Goal: Task Accomplishment & Management: Manage account settings

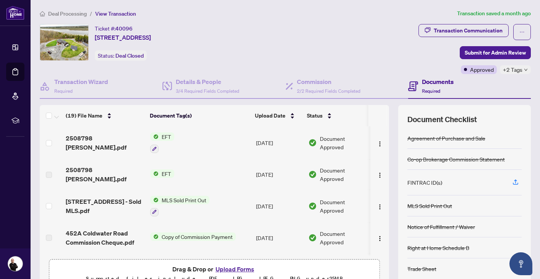
click at [75, 14] on span "Deal Processing" at bounding box center [67, 13] width 39 height 7
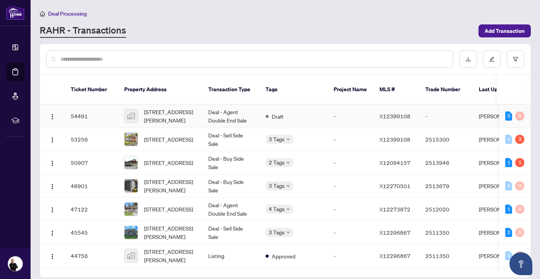
click at [80, 107] on td "54491" at bounding box center [92, 116] width 54 height 23
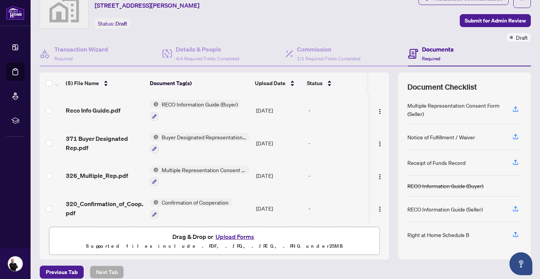
scroll to position [33, 0]
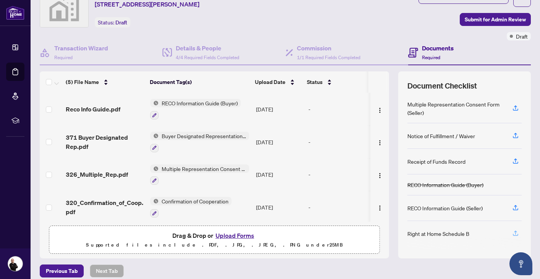
click at [515, 232] on icon "button" at bounding box center [515, 233] width 7 height 7
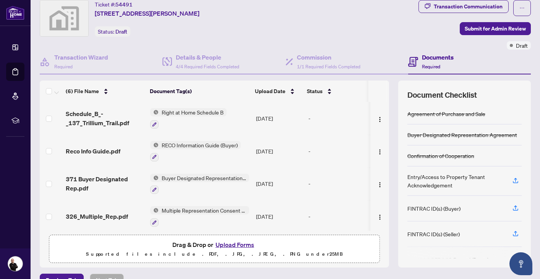
scroll to position [0, 0]
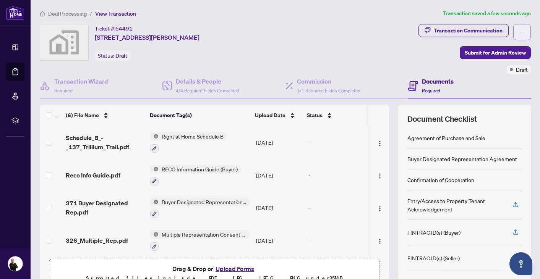
click at [525, 29] on button "button" at bounding box center [522, 32] width 18 height 16
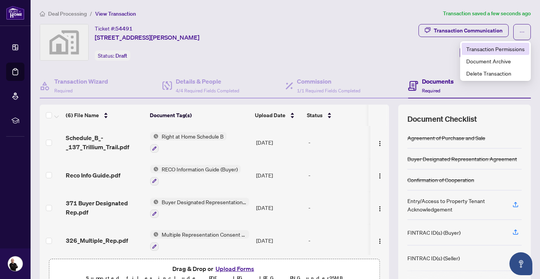
click at [502, 47] on span "Transaction Permissions" at bounding box center [495, 49] width 58 height 8
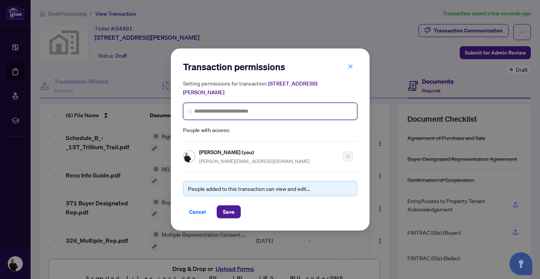
click at [323, 111] on input "search" at bounding box center [273, 111] width 158 height 8
type input "*******"
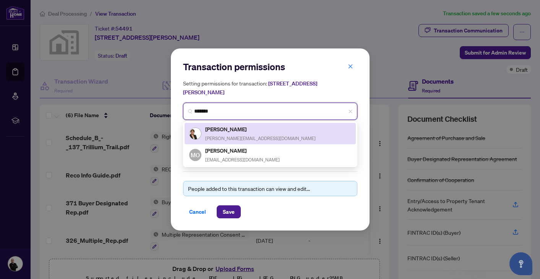
click at [262, 133] on h5 "[PERSON_NAME]" at bounding box center [260, 129] width 110 height 9
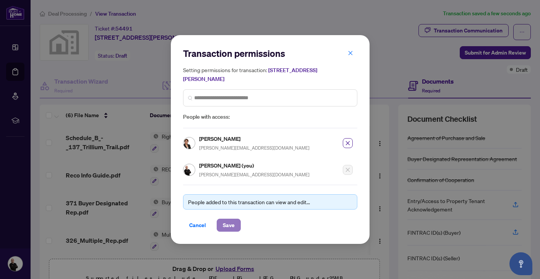
click at [232, 227] on span "Save" at bounding box center [229, 225] width 12 height 12
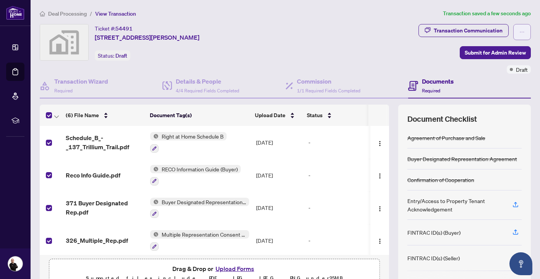
click at [524, 32] on icon "ellipsis" at bounding box center [522, 31] width 5 height 5
click at [410, 58] on div "Ticket #: 54491 [STREET_ADDRESS][PERSON_NAME] Status: Draft" at bounding box center [228, 42] width 376 height 37
click at [377, 143] on img "button" at bounding box center [380, 144] width 6 height 6
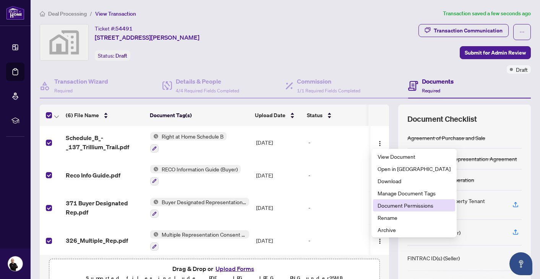
click at [394, 207] on span "Document Permissions" at bounding box center [414, 205] width 73 height 8
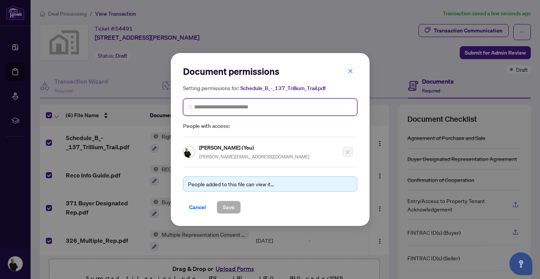
click at [228, 110] on input "search" at bounding box center [273, 107] width 158 height 8
type input "*******"
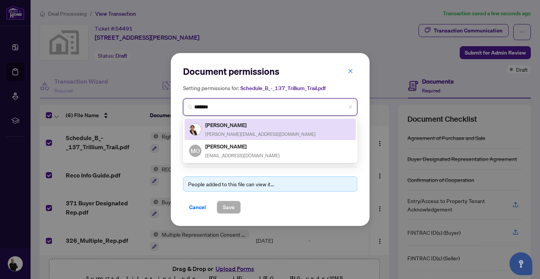
click at [211, 128] on h5 "[PERSON_NAME]" at bounding box center [260, 125] width 110 height 9
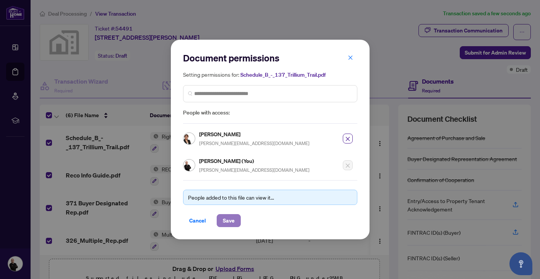
click at [230, 223] on span "Save" at bounding box center [229, 221] width 12 height 12
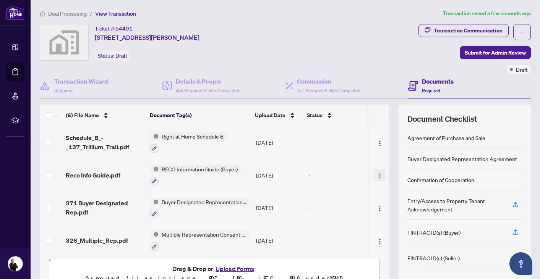
click at [379, 174] on img "button" at bounding box center [380, 176] width 6 height 6
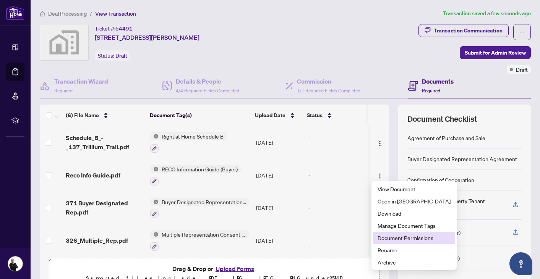
click at [399, 239] on span "Document Permissions" at bounding box center [414, 238] width 73 height 8
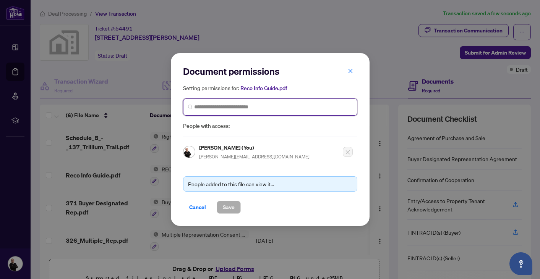
click at [283, 109] on input "search" at bounding box center [273, 107] width 158 height 8
type input "*******"
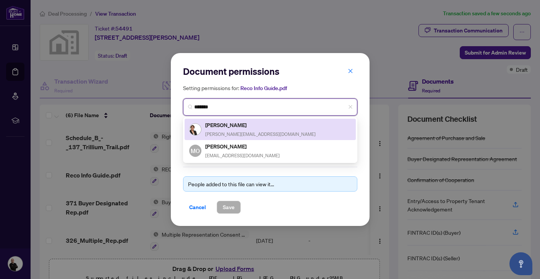
click at [260, 125] on h5 "[PERSON_NAME]" at bounding box center [260, 125] width 110 height 9
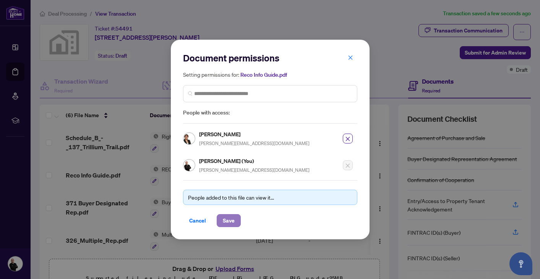
click at [229, 219] on span "Save" at bounding box center [229, 221] width 12 height 12
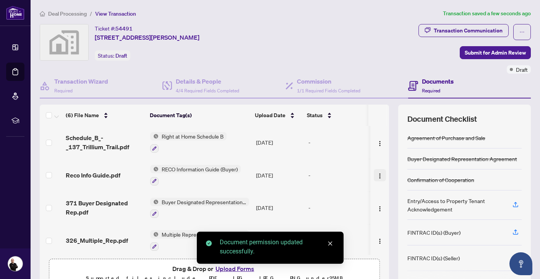
click at [378, 174] on img "button" at bounding box center [380, 176] width 6 height 6
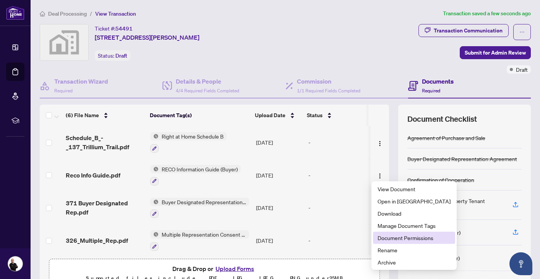
click at [398, 237] on span "Document Permissions" at bounding box center [414, 238] width 73 height 8
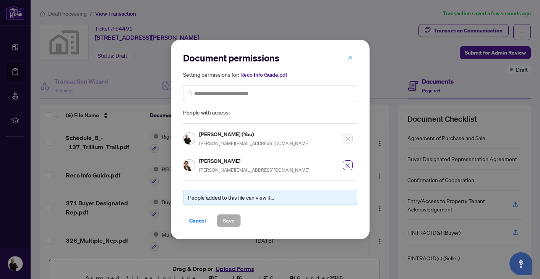
click at [351, 60] on icon "close" at bounding box center [350, 57] width 5 height 5
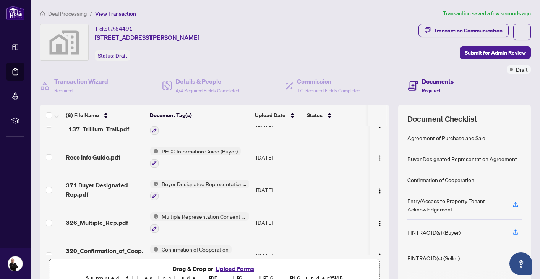
scroll to position [23, 0]
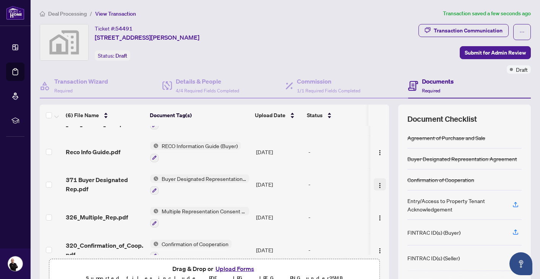
click at [377, 183] on img "button" at bounding box center [380, 186] width 6 height 6
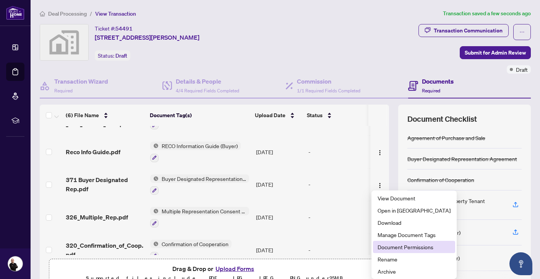
click at [398, 249] on span "Document Permissions" at bounding box center [414, 247] width 73 height 8
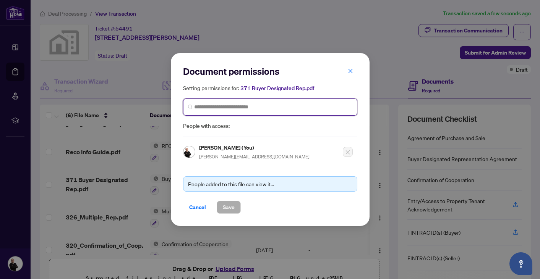
click at [277, 107] on input "search" at bounding box center [273, 107] width 158 height 8
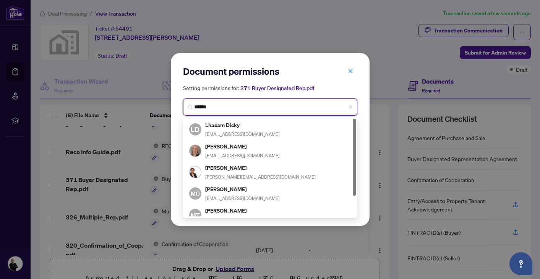
type input "*******"
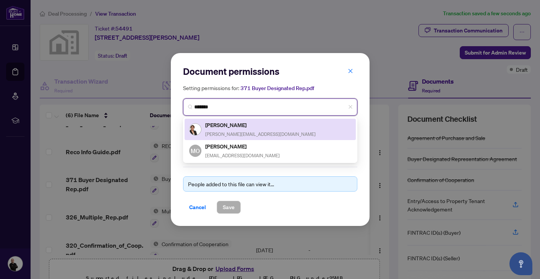
click at [281, 132] on div "[PERSON_NAME] [PERSON_NAME][EMAIL_ADDRESS][DOMAIN_NAME]" at bounding box center [270, 130] width 162 height 18
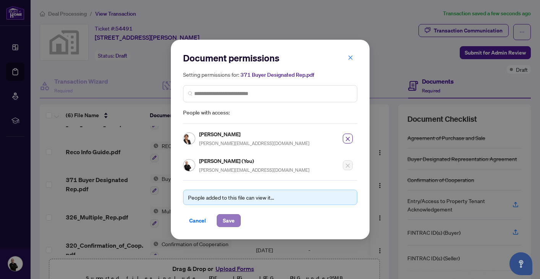
click at [230, 219] on span "Save" at bounding box center [229, 221] width 12 height 12
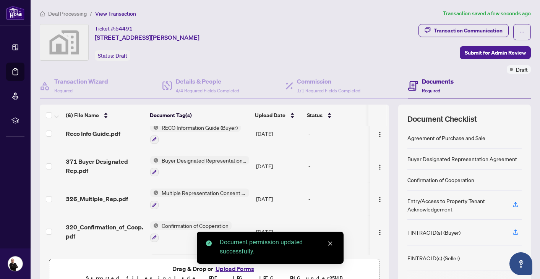
scroll to position [42, 0]
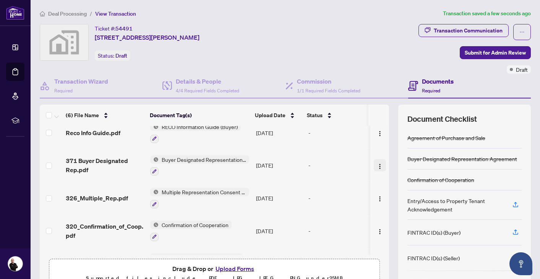
click at [378, 166] on img "button" at bounding box center [380, 167] width 6 height 6
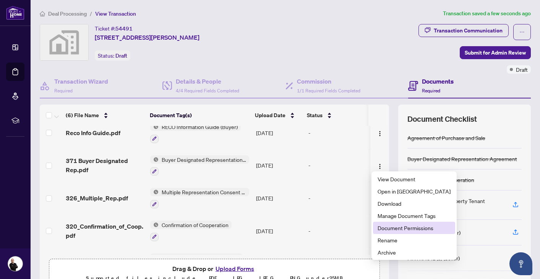
click at [398, 228] on span "Document Permissions" at bounding box center [414, 228] width 73 height 8
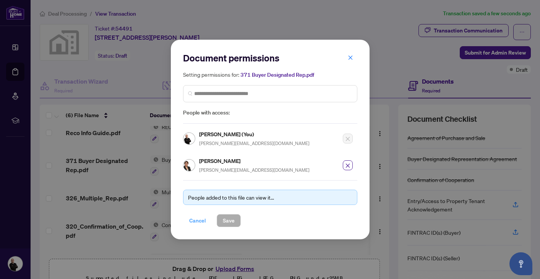
click at [201, 219] on span "Cancel" at bounding box center [197, 221] width 17 height 12
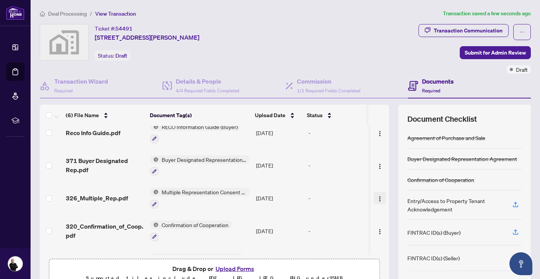
click at [383, 196] on button "button" at bounding box center [380, 198] width 12 height 12
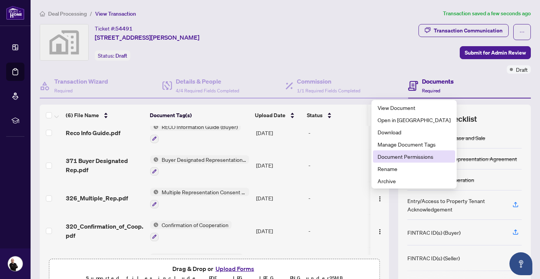
click at [396, 160] on span "Document Permissions" at bounding box center [414, 157] width 73 height 8
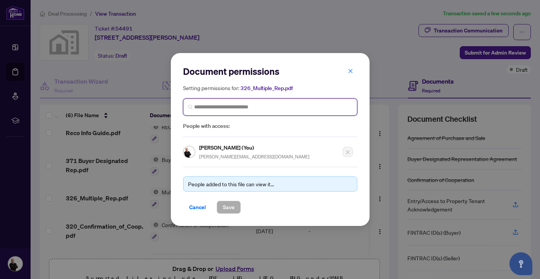
click at [281, 108] on input "search" at bounding box center [273, 107] width 158 height 8
type input "*******"
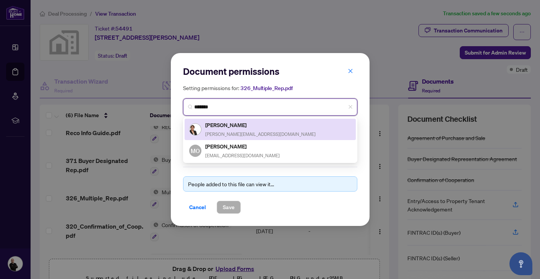
click at [254, 132] on span "[PERSON_NAME][EMAIL_ADDRESS][DOMAIN_NAME]" at bounding box center [260, 135] width 110 height 6
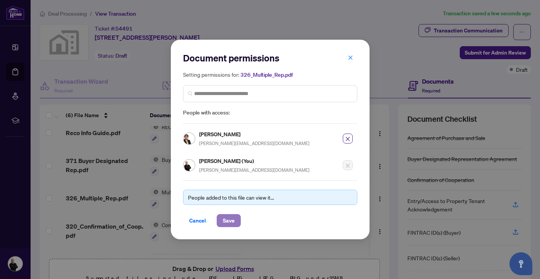
click at [230, 223] on span "Save" at bounding box center [229, 221] width 12 height 12
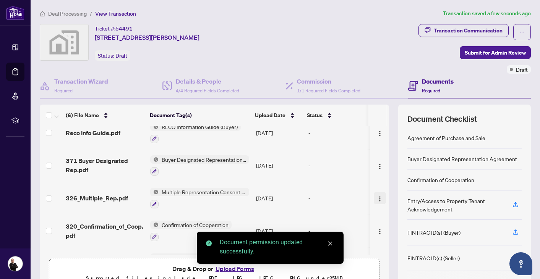
click at [378, 198] on img "button" at bounding box center [380, 199] width 6 height 6
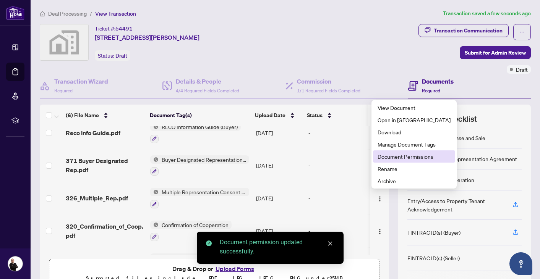
click at [393, 159] on span "Document Permissions" at bounding box center [414, 157] width 73 height 8
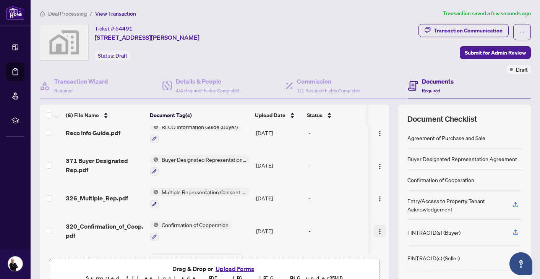
click at [379, 232] on img "button" at bounding box center [380, 232] width 6 height 6
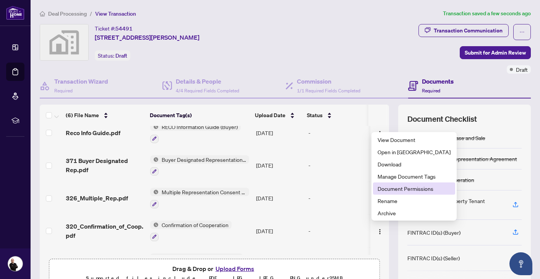
click at [395, 190] on span "Document Permissions" at bounding box center [414, 189] width 73 height 8
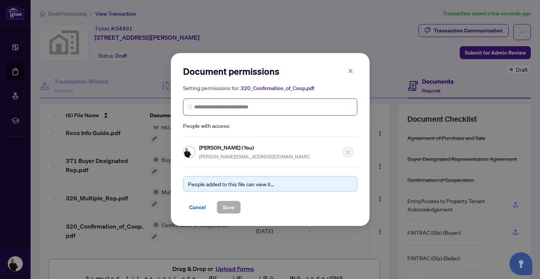
click at [286, 113] on span at bounding box center [270, 107] width 174 height 17
type input "*******"
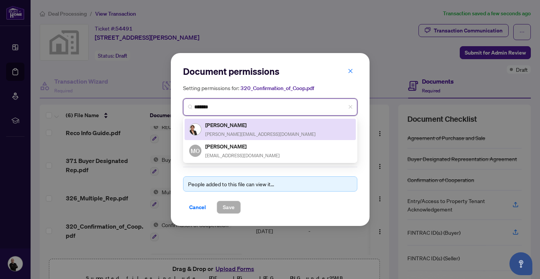
click at [274, 132] on span "[PERSON_NAME][EMAIL_ADDRESS][DOMAIN_NAME]" at bounding box center [260, 135] width 110 height 6
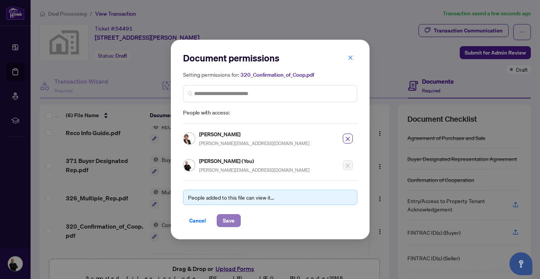
click at [232, 217] on span "Save" at bounding box center [229, 221] width 12 height 12
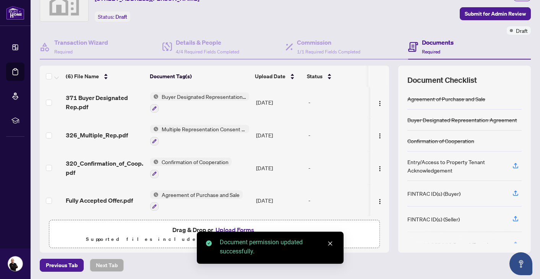
scroll to position [68, 0]
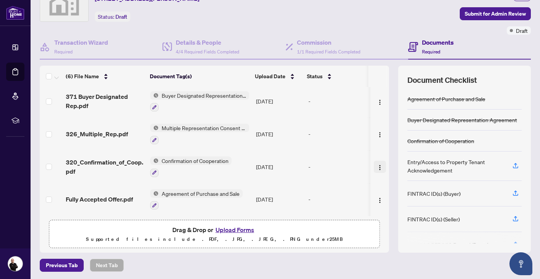
click at [377, 165] on img "button" at bounding box center [380, 168] width 6 height 6
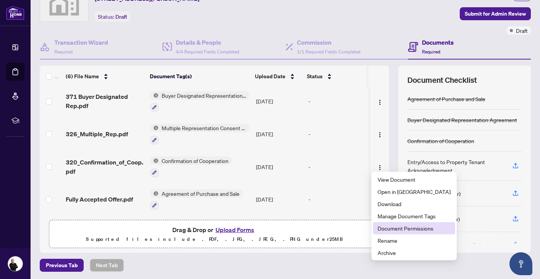
click at [390, 231] on span "Document Permissions" at bounding box center [414, 228] width 73 height 8
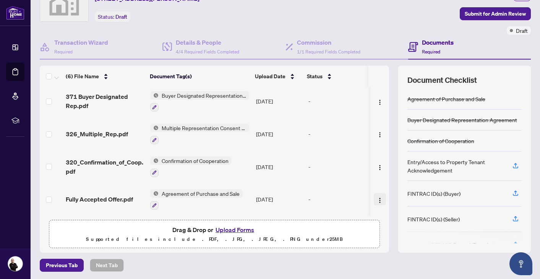
click at [377, 198] on img "button" at bounding box center [380, 201] width 6 height 6
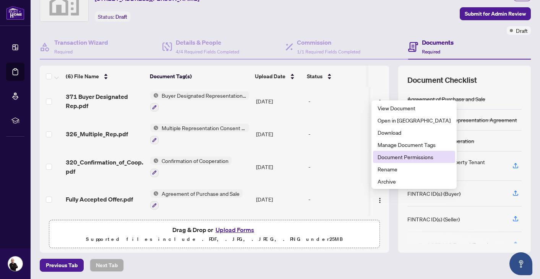
click at [396, 157] on span "Document Permissions" at bounding box center [414, 157] width 73 height 8
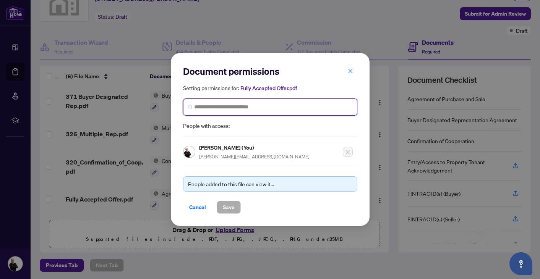
click at [343, 109] on input "search" at bounding box center [273, 107] width 158 height 8
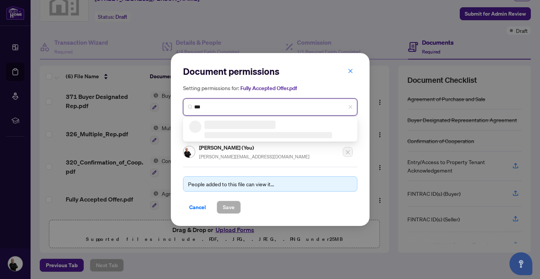
type input "****"
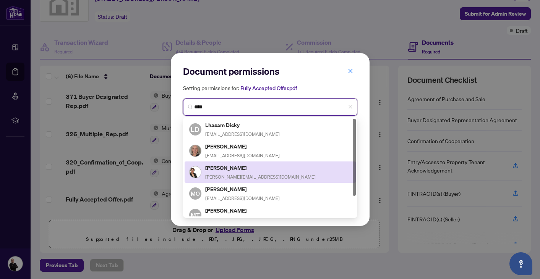
click at [263, 166] on h5 "[PERSON_NAME]" at bounding box center [260, 168] width 110 height 9
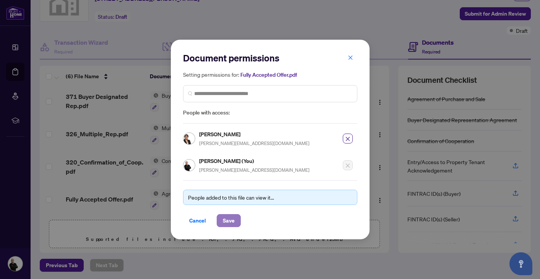
click at [224, 219] on span "Save" at bounding box center [229, 221] width 12 height 12
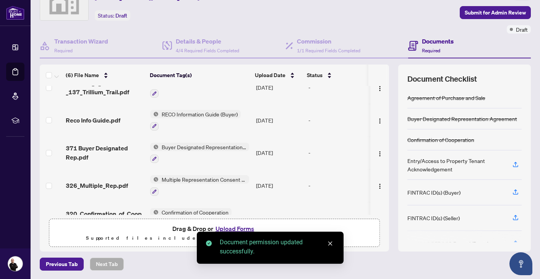
scroll to position [0, 0]
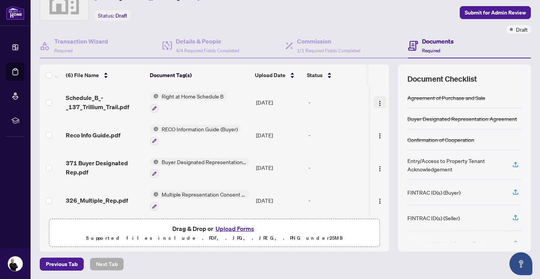
click at [378, 102] on img "button" at bounding box center [380, 104] width 6 height 6
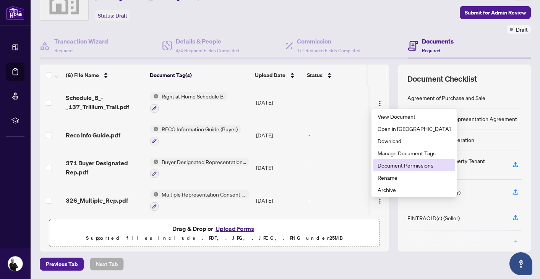
click at [391, 169] on span "Document Permissions" at bounding box center [414, 165] width 73 height 8
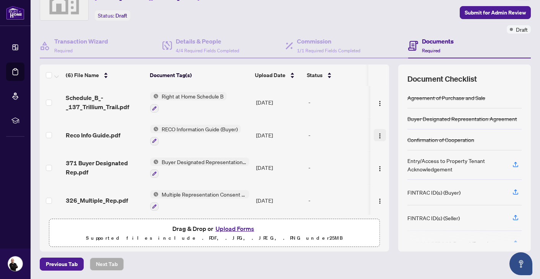
click at [378, 135] on img "button" at bounding box center [380, 136] width 6 height 6
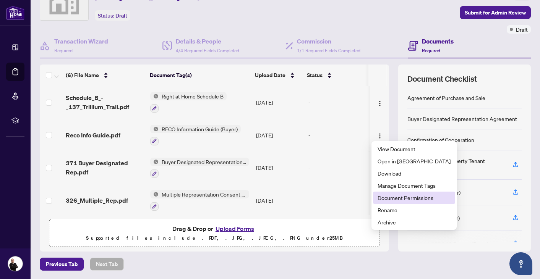
click at [390, 199] on span "Document Permissions" at bounding box center [414, 198] width 73 height 8
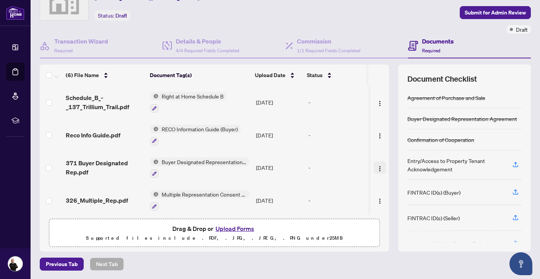
click at [377, 169] on img "button" at bounding box center [380, 169] width 6 height 6
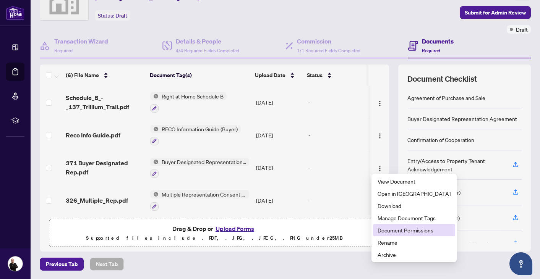
click at [394, 232] on span "Document Permissions" at bounding box center [414, 230] width 73 height 8
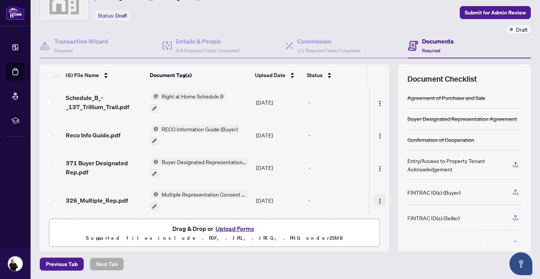
click at [377, 198] on img "button" at bounding box center [380, 201] width 6 height 6
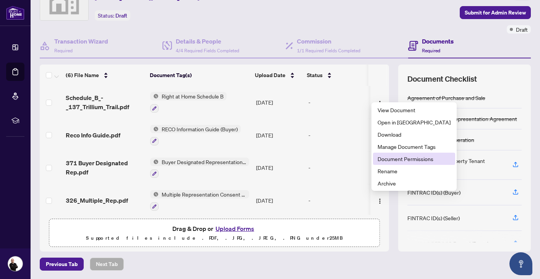
click at [396, 161] on span "Document Permissions" at bounding box center [414, 159] width 73 height 8
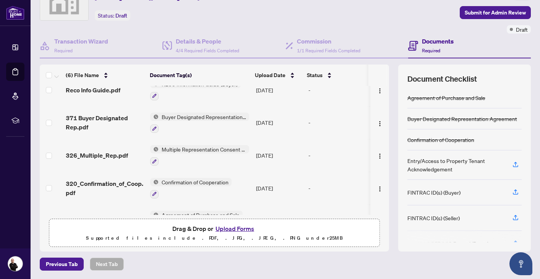
scroll to position [48, 0]
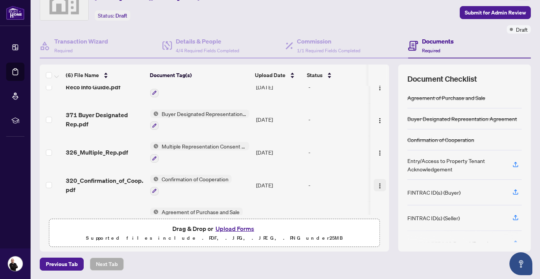
click at [378, 185] on img "button" at bounding box center [380, 186] width 6 height 6
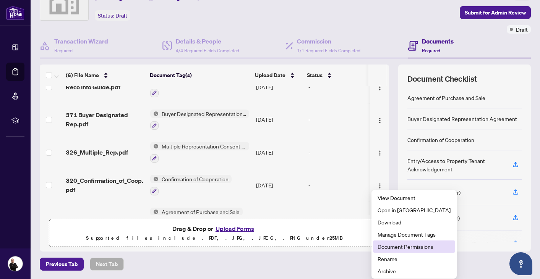
click at [393, 248] on span "Document Permissions" at bounding box center [414, 247] width 73 height 8
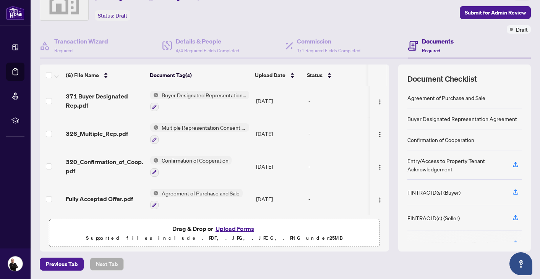
scroll to position [68, 0]
click at [378, 197] on img "button" at bounding box center [380, 200] width 6 height 6
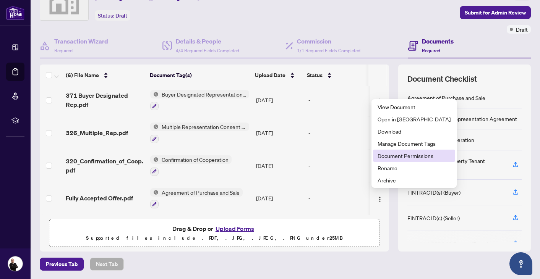
click at [390, 158] on span "Document Permissions" at bounding box center [414, 156] width 73 height 8
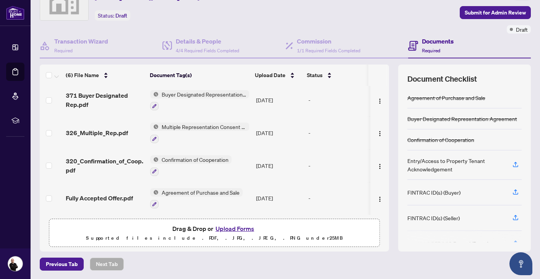
scroll to position [68, 0]
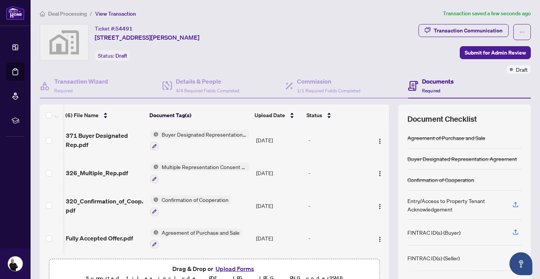
click at [78, 15] on span "Deal Processing" at bounding box center [67, 13] width 39 height 7
